Goal: Information Seeking & Learning: Find specific fact

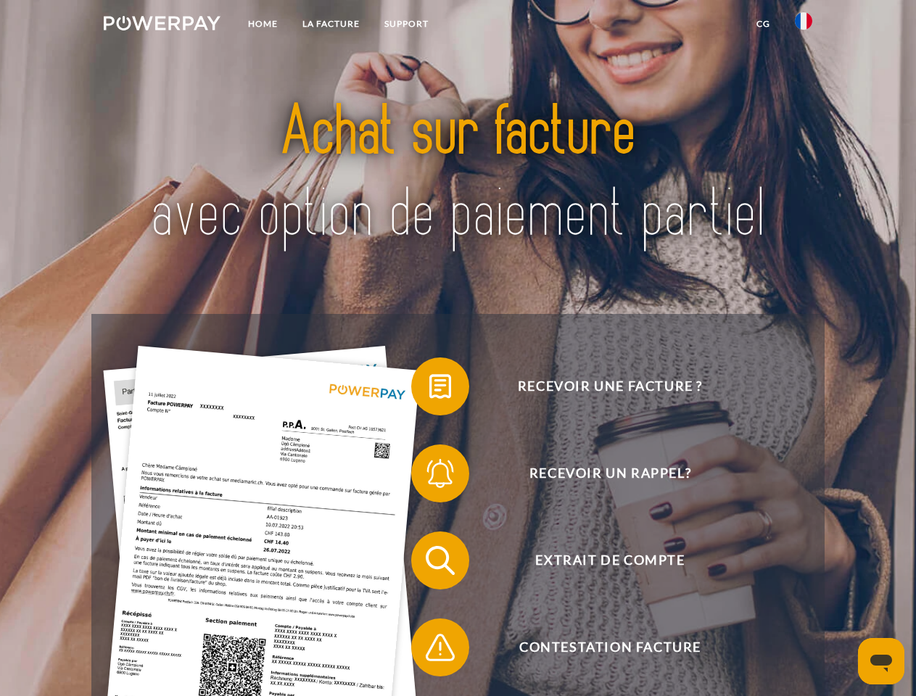
click at [162, 25] on img at bounding box center [162, 23] width 117 height 14
click at [803, 25] on img at bounding box center [803, 20] width 17 height 17
click at [763, 24] on link "CG" at bounding box center [763, 24] width 38 height 26
click at [429, 389] on span at bounding box center [418, 386] width 72 height 72
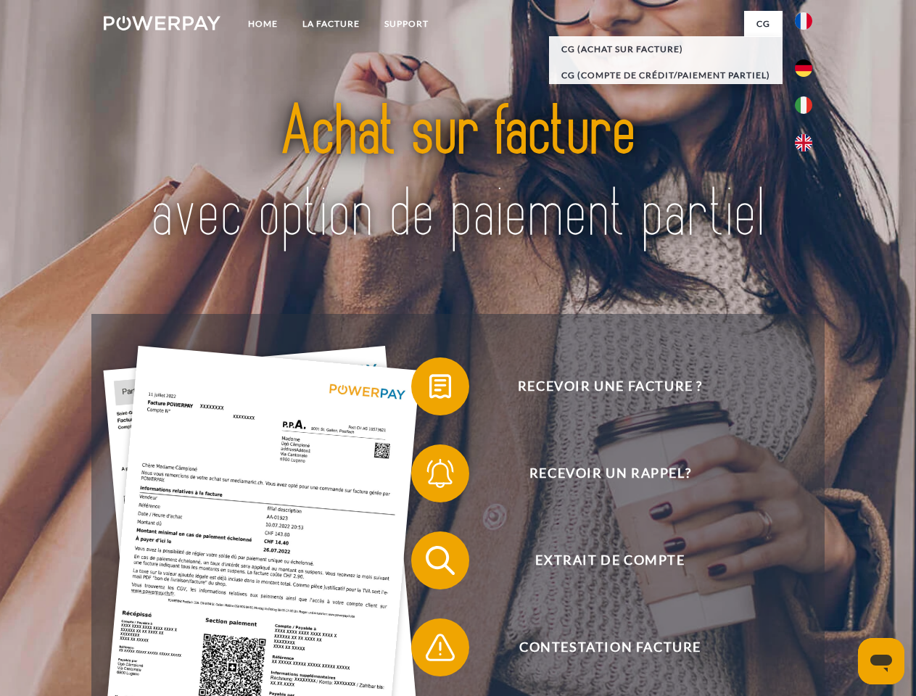
click at [429, 476] on span at bounding box center [418, 473] width 72 height 72
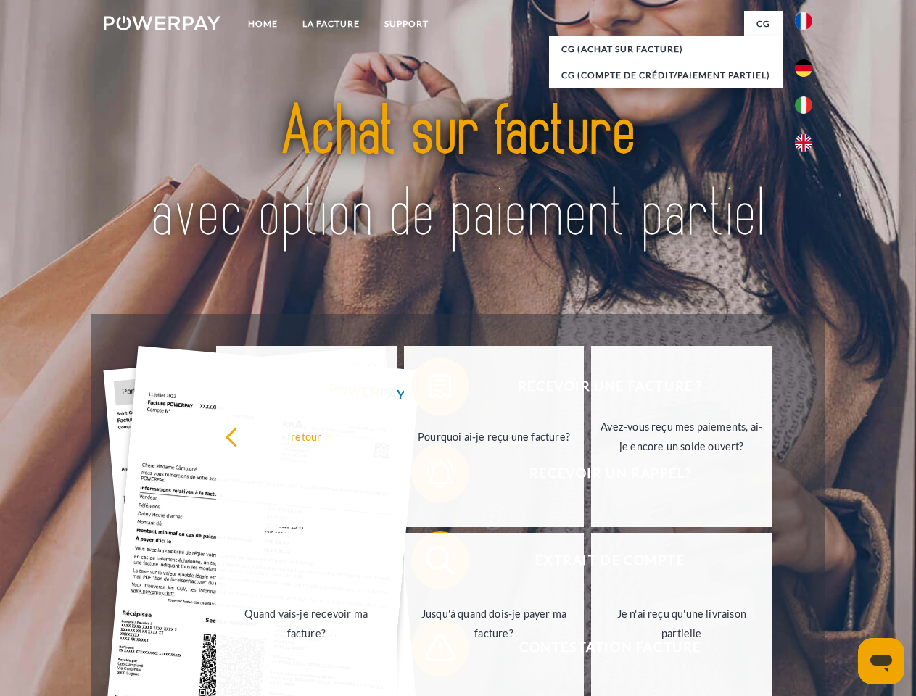
click at [429, 563] on link "Jusqu'à quand dois-je payer ma facture?" at bounding box center [494, 623] width 181 height 181
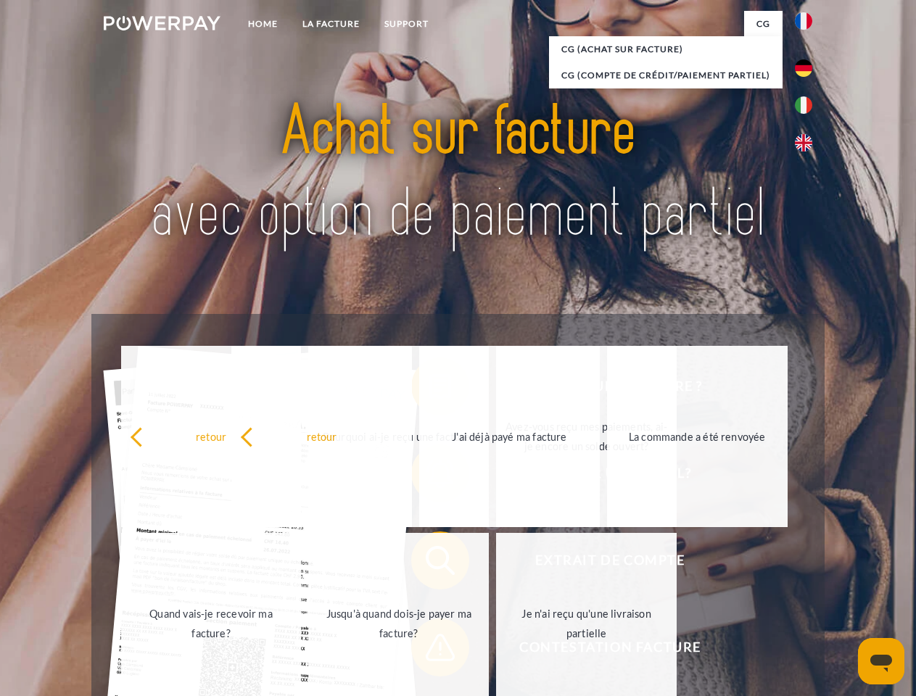
click at [429, 650] on span at bounding box center [418, 647] width 72 height 72
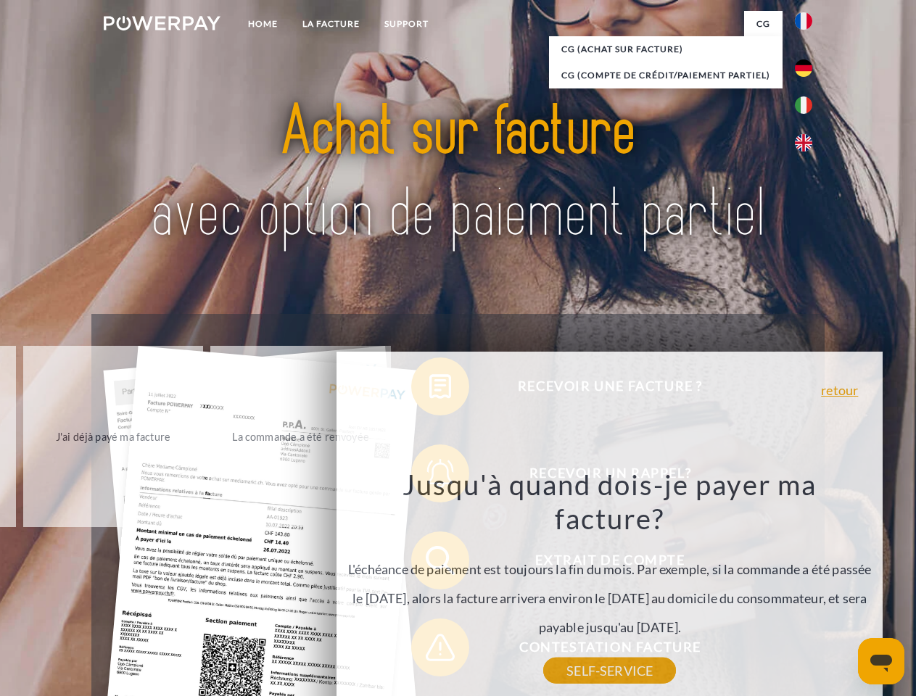
click at [881, 661] on icon "Ouvrir la fenêtre de messagerie" at bounding box center [881, 663] width 22 height 17
